Goal: Task Accomplishment & Management: Use online tool/utility

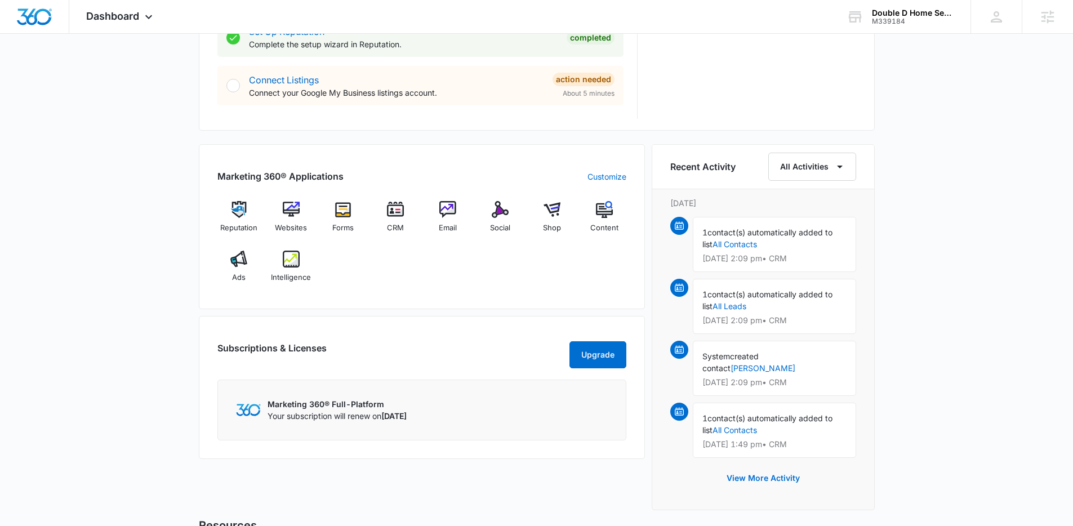
scroll to position [588, 0]
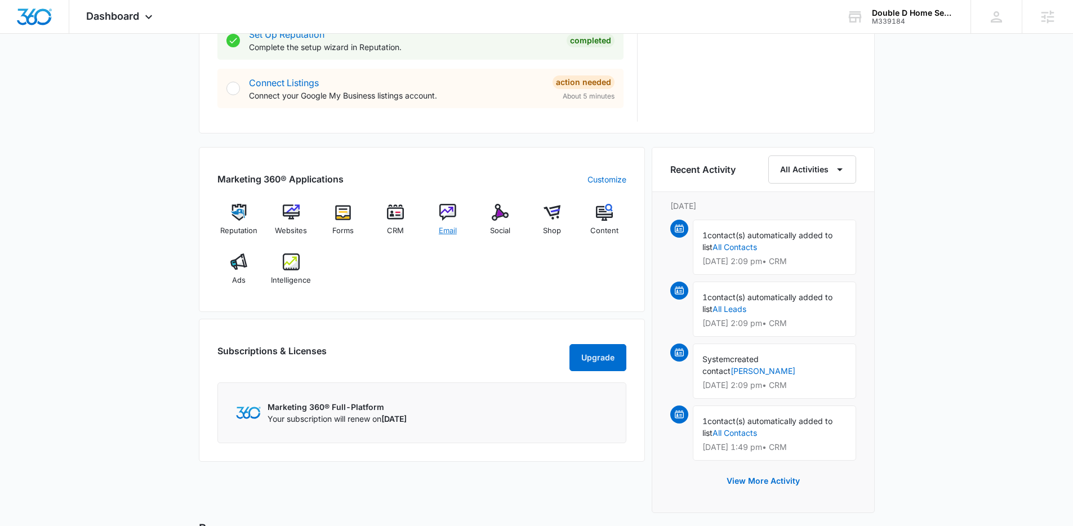
click at [451, 231] on span "Email" at bounding box center [448, 230] width 18 height 11
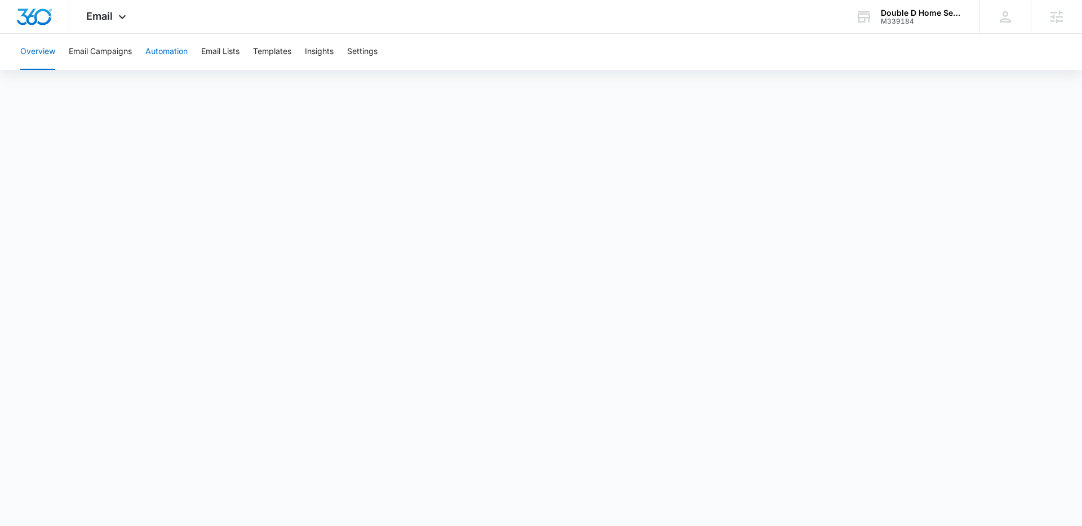
click at [171, 48] on button "Automation" at bounding box center [166, 52] width 42 height 36
click at [104, 12] on span "Email" at bounding box center [99, 16] width 26 height 12
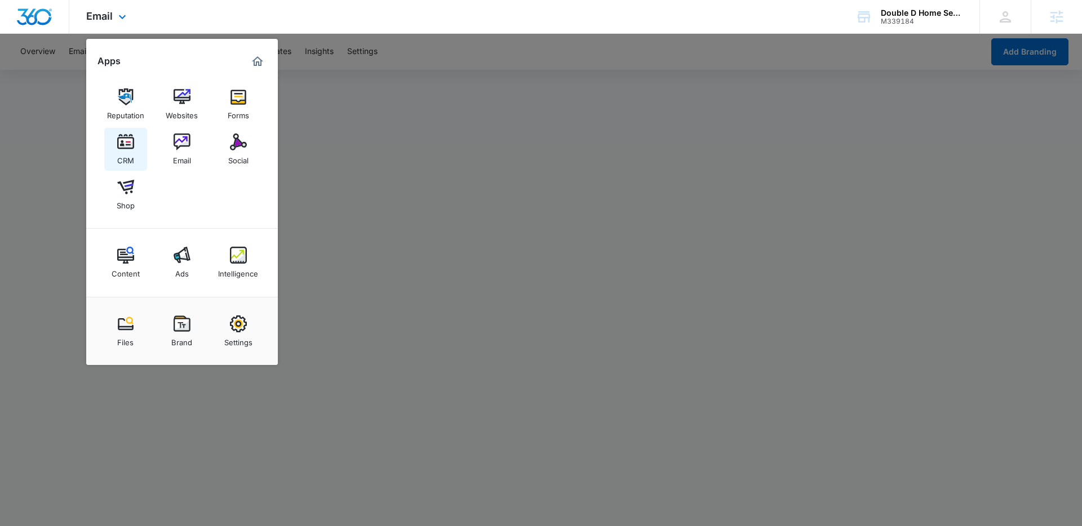
click at [122, 159] on div "CRM" at bounding box center [125, 157] width 17 height 15
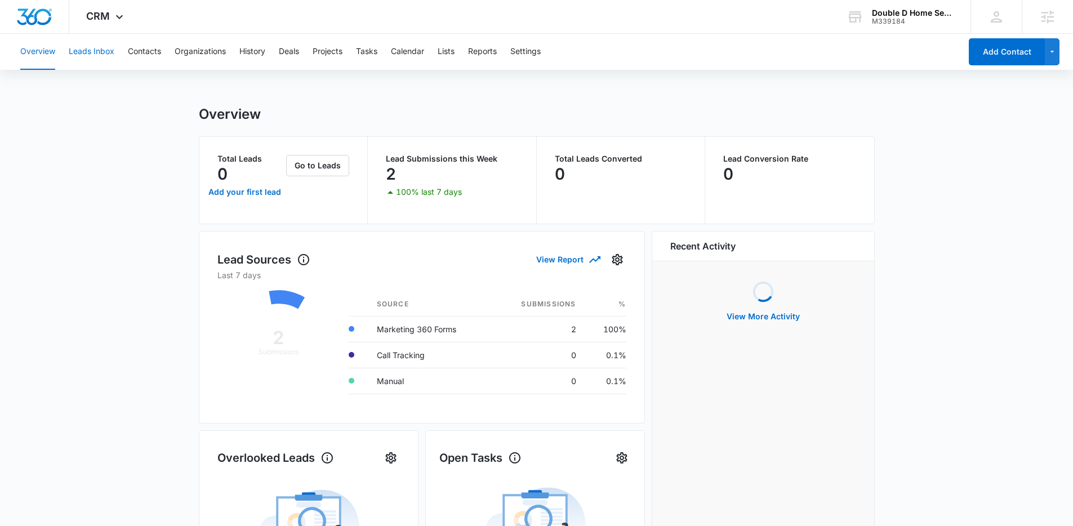
click at [97, 55] on button "Leads Inbox" at bounding box center [92, 52] width 46 height 36
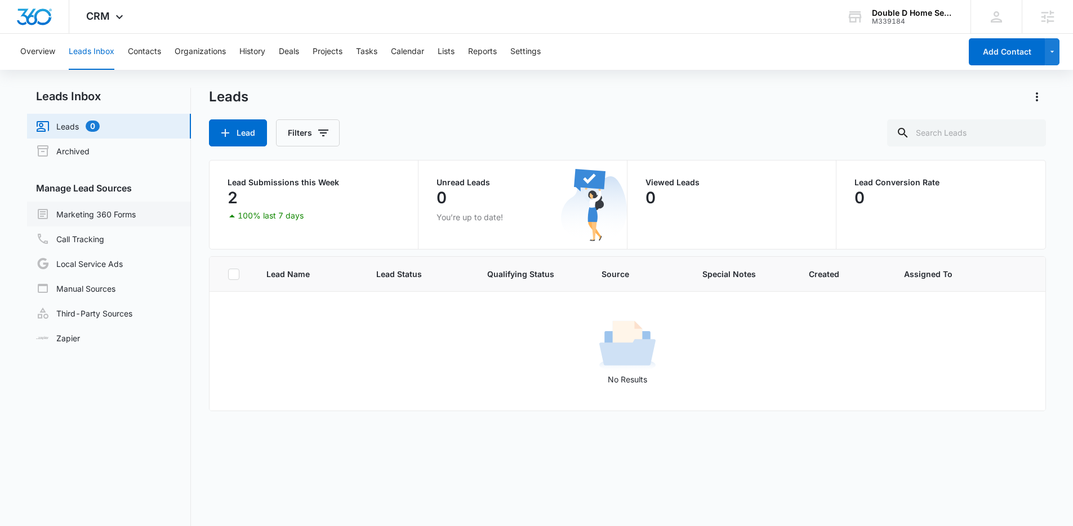
click at [119, 210] on link "Marketing 360 Forms" at bounding box center [86, 214] width 100 height 14
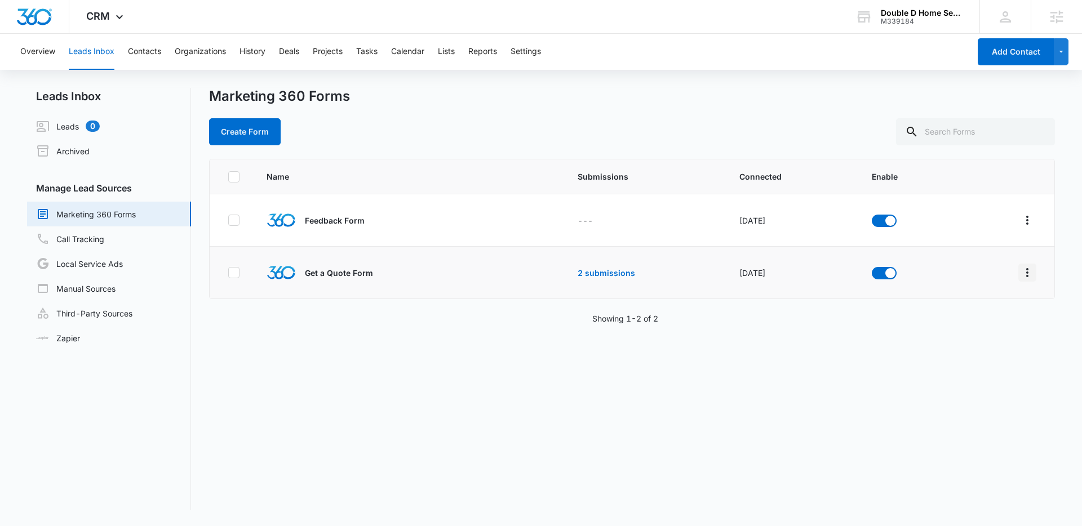
click at [1020, 273] on icon "Overflow Menu" at bounding box center [1027, 273] width 14 height 14
click at [995, 335] on div "Field Mapping" at bounding box center [968, 338] width 64 height 8
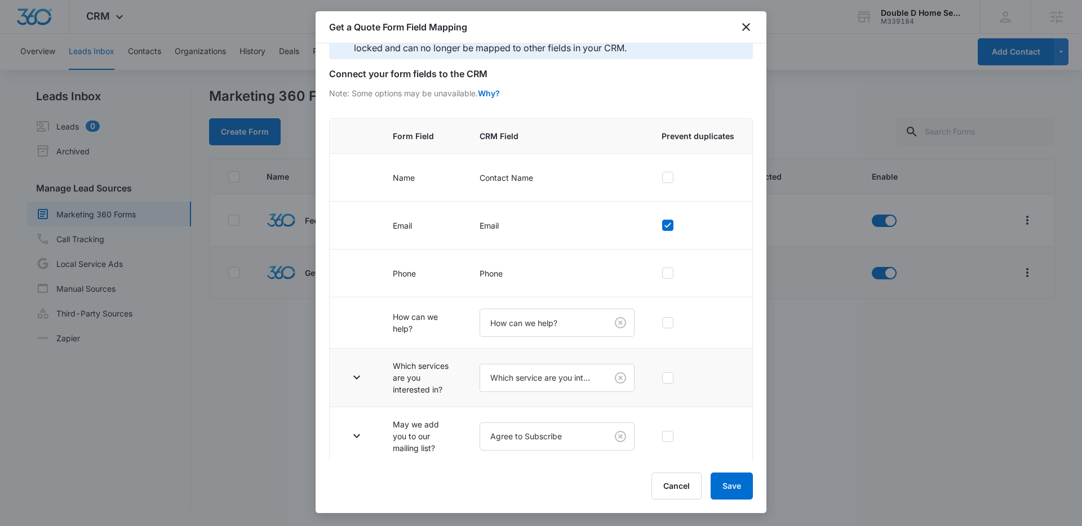
scroll to position [38, 0]
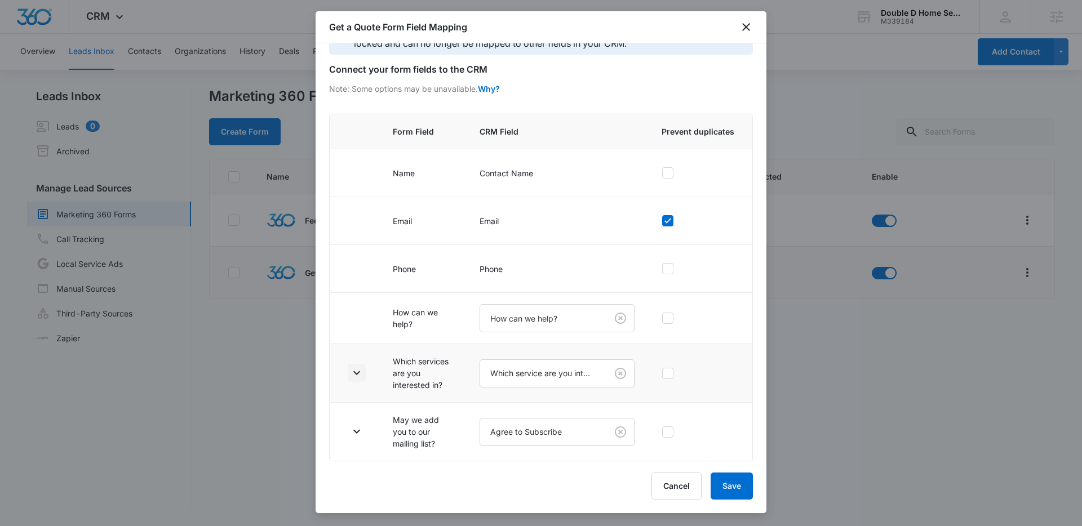
click at [356, 367] on icon "button" at bounding box center [357, 373] width 14 height 14
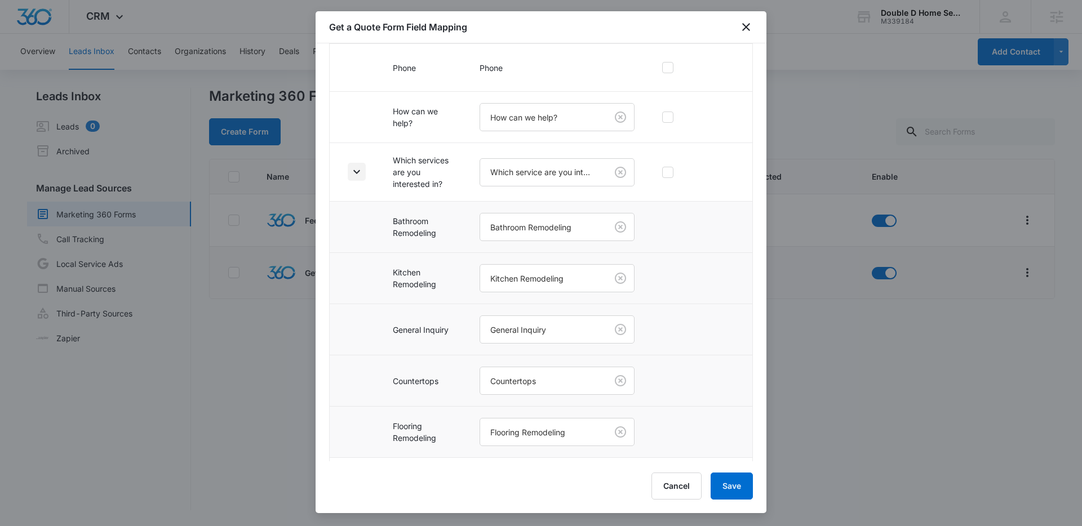
scroll to position [295, 0]
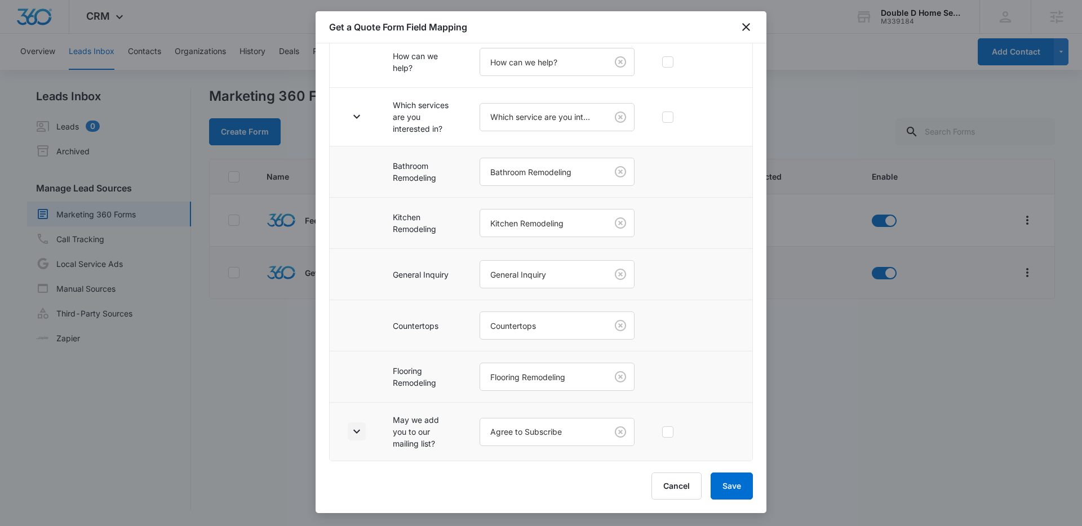
click at [361, 427] on icon "button" at bounding box center [357, 432] width 14 height 14
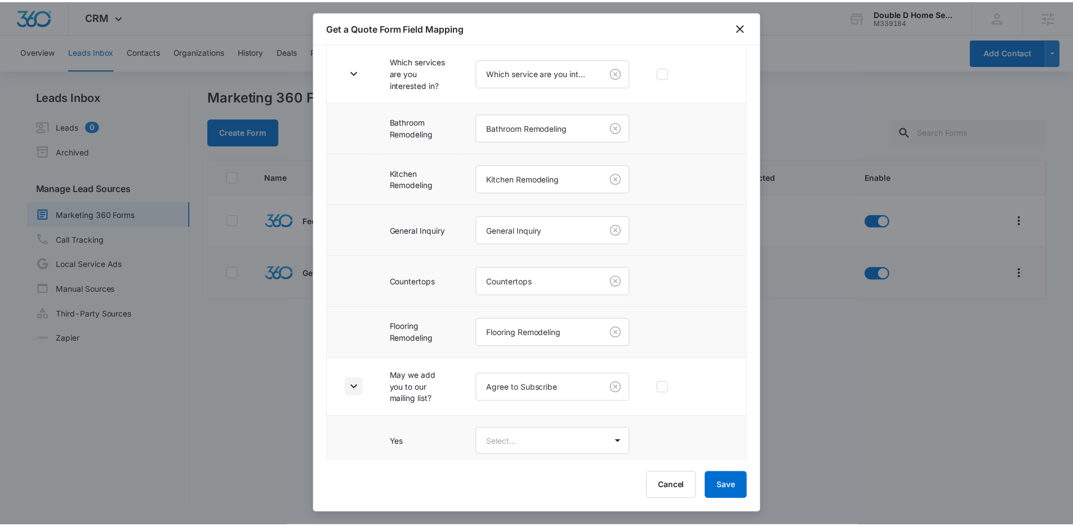
scroll to position [395, 0]
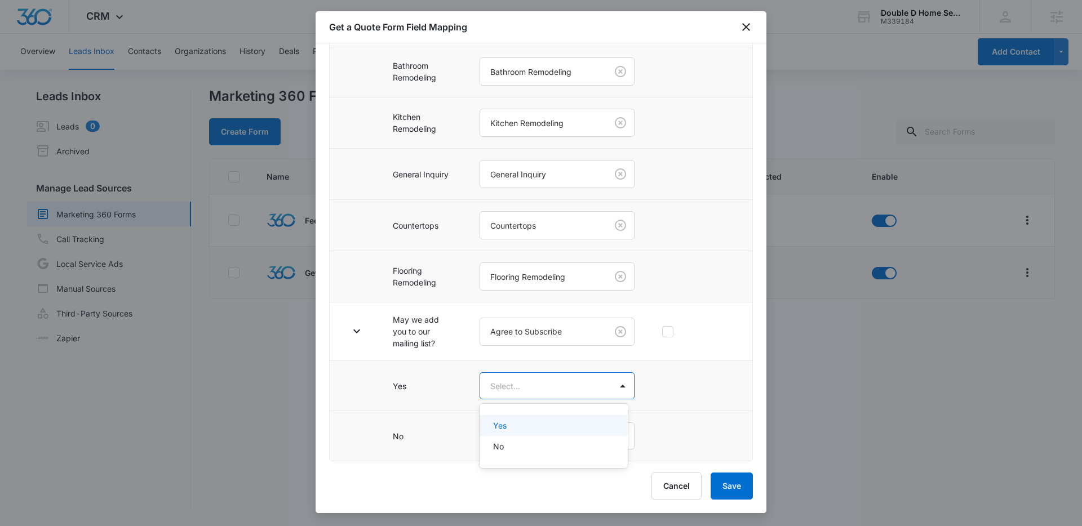
click at [569, 394] on body "CRM Apps Reputation Websites Forms CRM Email Social Shop Content Ads Intelligen…" at bounding box center [541, 263] width 1082 height 526
click at [548, 416] on div "Yes" at bounding box center [553, 425] width 148 height 21
click at [558, 438] on body "CRM Apps Reputation Websites Forms CRM Email Social Shop Content Ads Intelligen…" at bounding box center [541, 263] width 1082 height 526
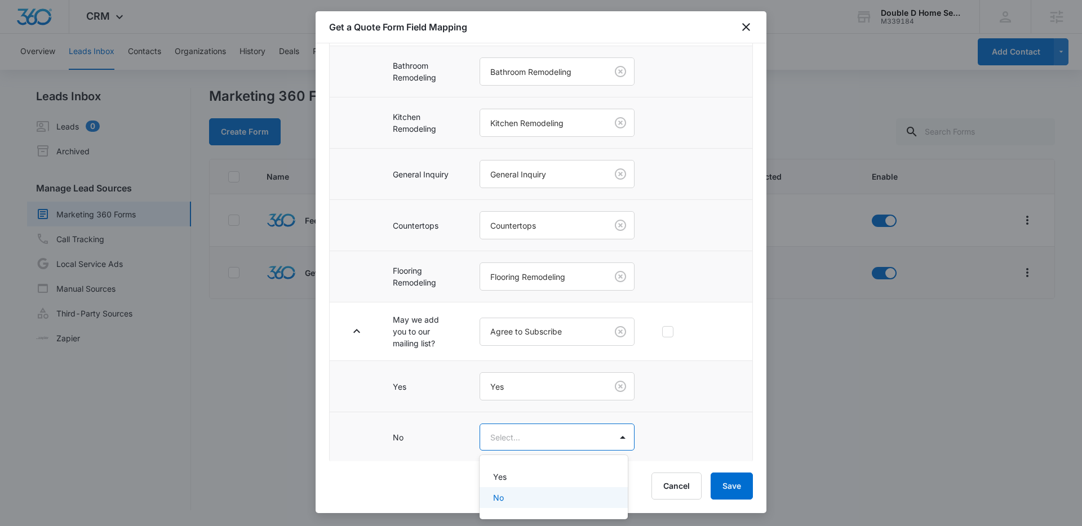
click at [572, 496] on div "No" at bounding box center [552, 498] width 119 height 12
click at [721, 481] on button "Save" at bounding box center [731, 486] width 42 height 27
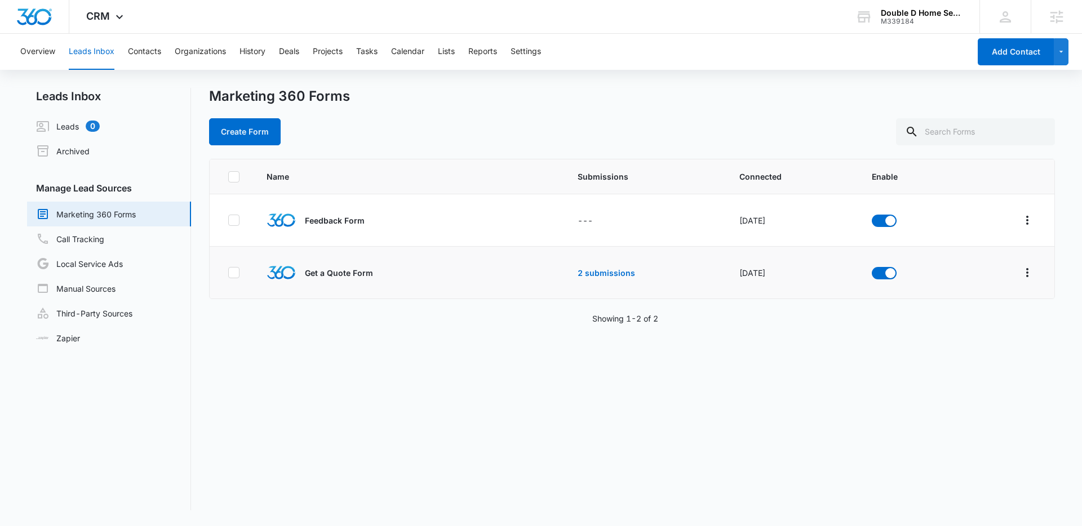
click at [634, 103] on div "Marketing 360 Forms" at bounding box center [632, 96] width 846 height 17
click at [55, 12] on div at bounding box center [34, 16] width 69 height 33
click at [47, 17] on img "Dashboard" at bounding box center [34, 16] width 36 height 17
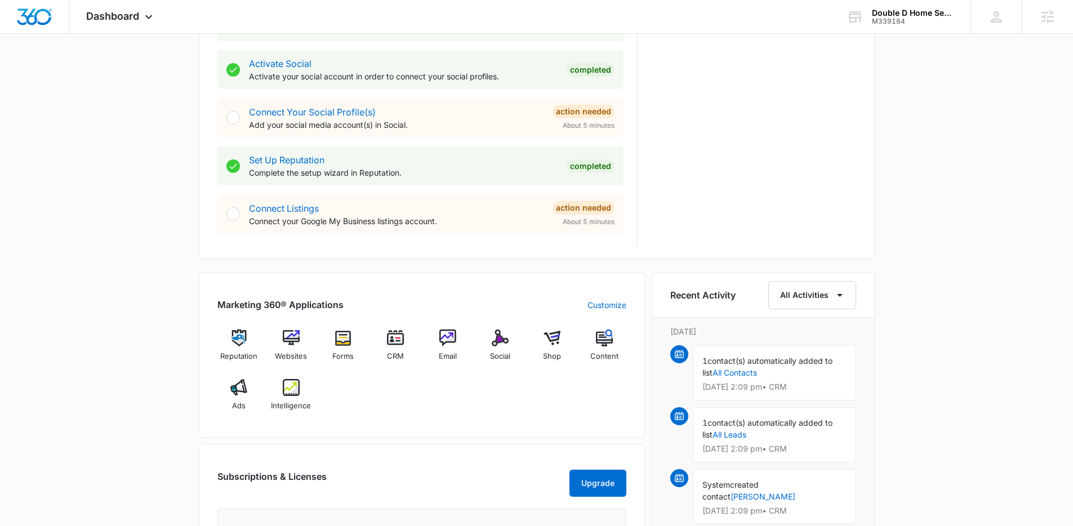
scroll to position [592, 0]
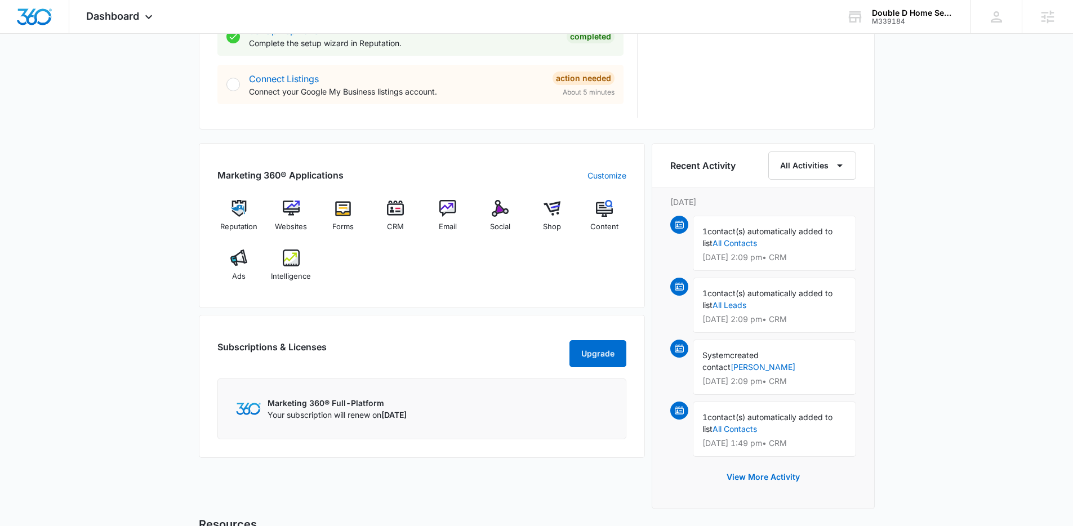
click at [945, 161] on div "[DATE] is [DATE] Good afternoon, [PERSON_NAME]! Contacts You have 3 contacts Ge…" at bounding box center [536, 90] width 1073 height 1269
